Goal: Find contact information: Find contact information

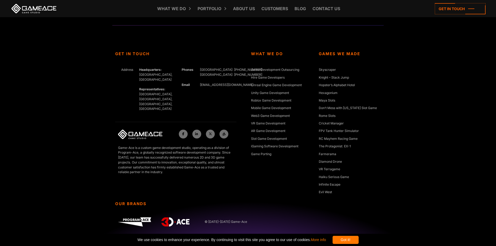
scroll to position [8829, 0]
click at [435, 14] on icon at bounding box center [460, 8] width 51 height 11
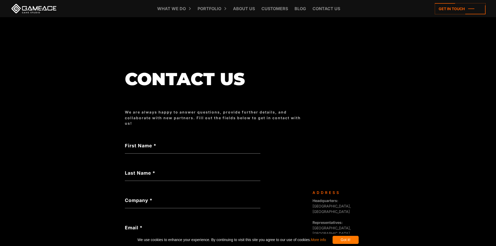
click at [125, 170] on label "Last Name *" at bounding box center [193, 173] width 136 height 7
click at [125, 169] on input "Last Name *" at bounding box center [193, 175] width 136 height 12
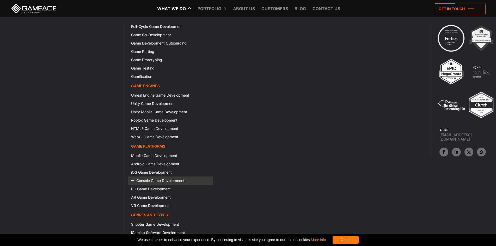
click at [125, 181] on div "Not a valid name" at bounding box center [193, 183] width 136 height 5
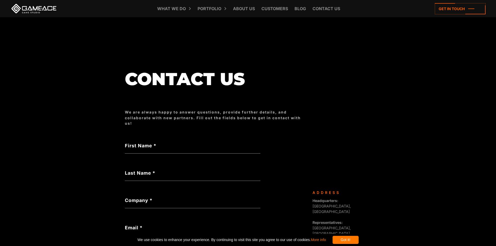
click at [125, 224] on div "Email * Not a valid email" at bounding box center [193, 232] width 136 height 17
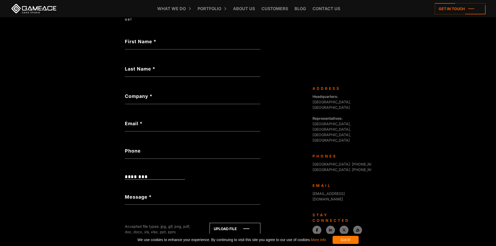
scroll to position [78, 0]
